Goal: Task Accomplishment & Management: Manage account settings

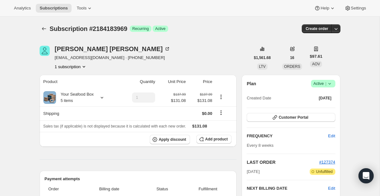
click at [49, 32] on div at bounding box center [45, 28] width 10 height 9
click at [41, 29] on icon "Subscriptions" at bounding box center [44, 29] width 6 height 6
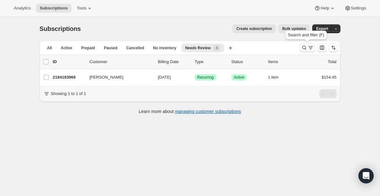
click at [313, 51] on icon "Search and filter results" at bounding box center [310, 48] width 6 height 6
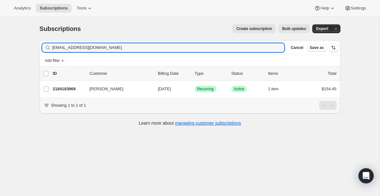
drag, startPoint x: 116, startPoint y: 49, endPoint x: -11, endPoint y: 32, distance: 128.3
click at [0, 32] on html "Analytics Subscriptions Tools Help Settings Skip to content Subscriptions. This…" at bounding box center [190, 98] width 380 height 196
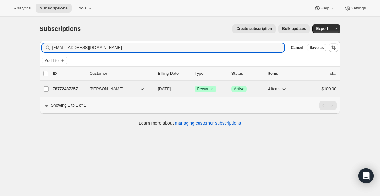
type input "[EMAIL_ADDRESS][DOMAIN_NAME]"
click at [206, 90] on span "Recurring" at bounding box center [205, 89] width 16 height 5
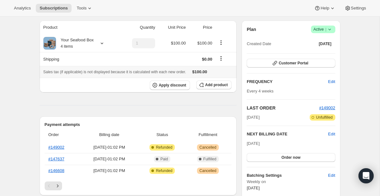
scroll to position [76, 0]
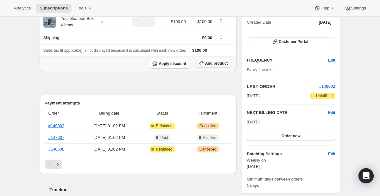
click at [217, 65] on span "Add product" at bounding box center [216, 63] width 22 height 5
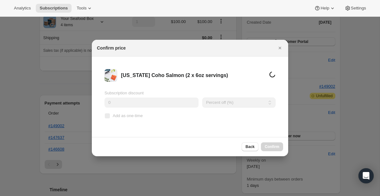
click at [167, 108] on input "0" at bounding box center [151, 103] width 94 height 10
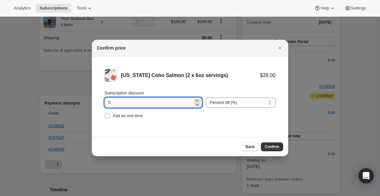
click at [167, 108] on input "0" at bounding box center [148, 103] width 88 height 10
type input "100"
click at [120, 111] on div "Subscription discount 100 Percent off (%) Amount off ($) Percent off (%) Add as…" at bounding box center [189, 105] width 171 height 30
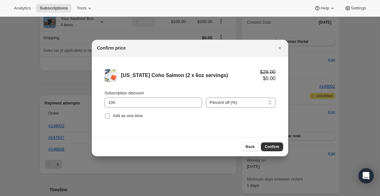
click at [122, 115] on span "Add as one-time" at bounding box center [128, 116] width 30 height 5
click at [110, 115] on input "Add as one-time" at bounding box center [107, 116] width 5 height 5
checkbox input "true"
click at [271, 148] on span "Confirm" at bounding box center [271, 147] width 15 height 5
